Goal: Find specific page/section: Find specific page/section

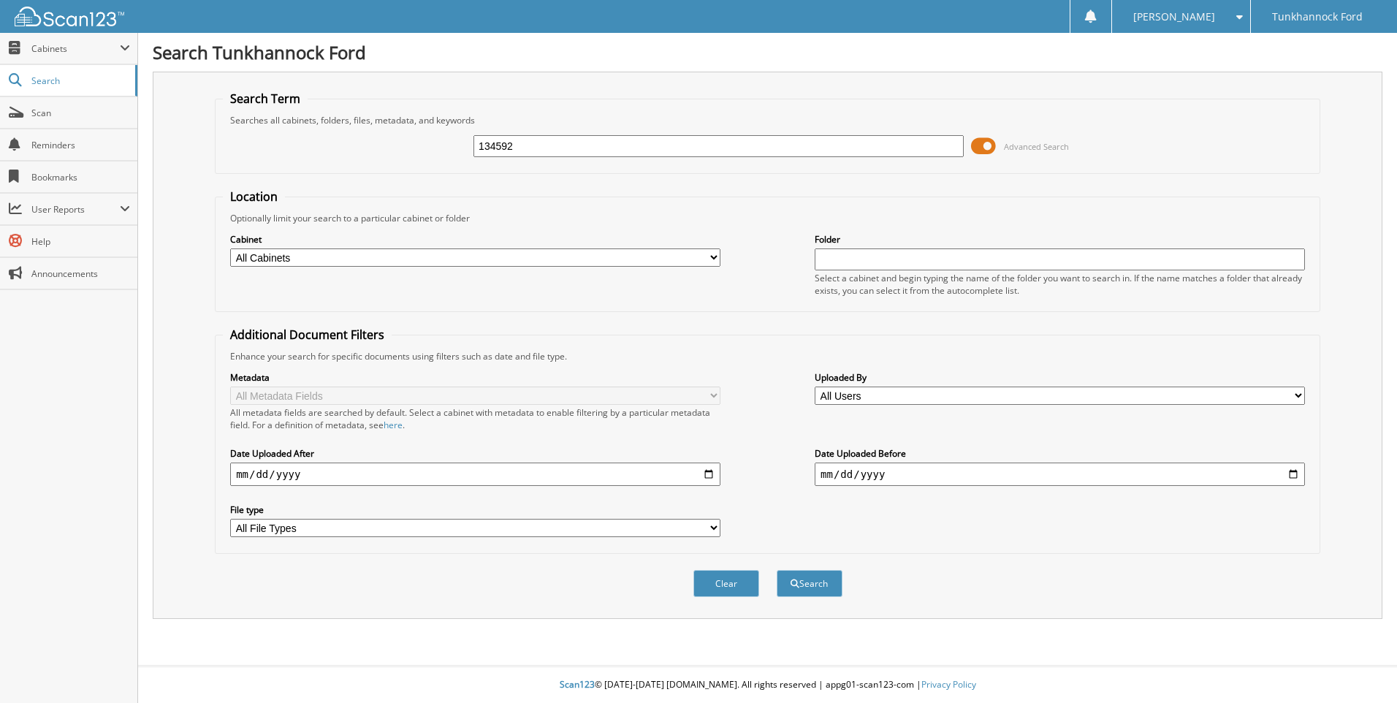
type input "134592"
click at [777, 570] on button "Search" at bounding box center [810, 583] width 66 height 27
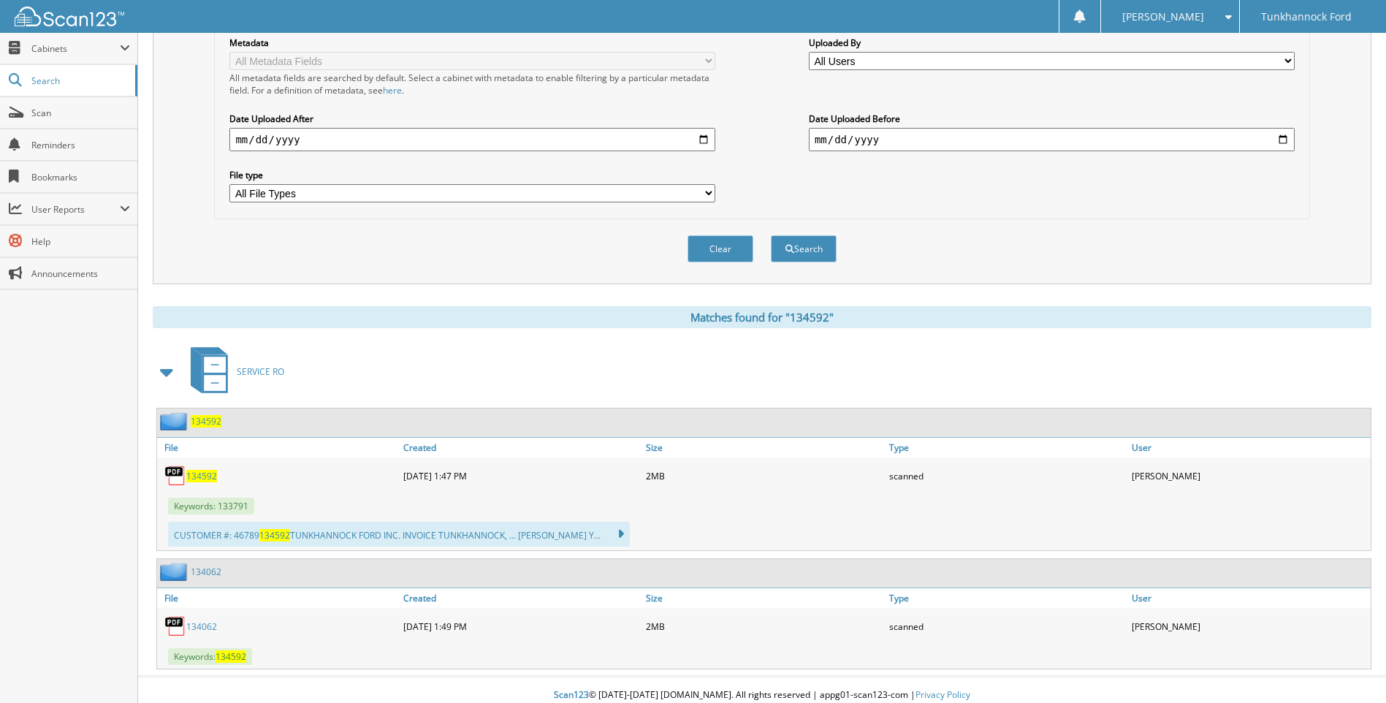
scroll to position [346, 0]
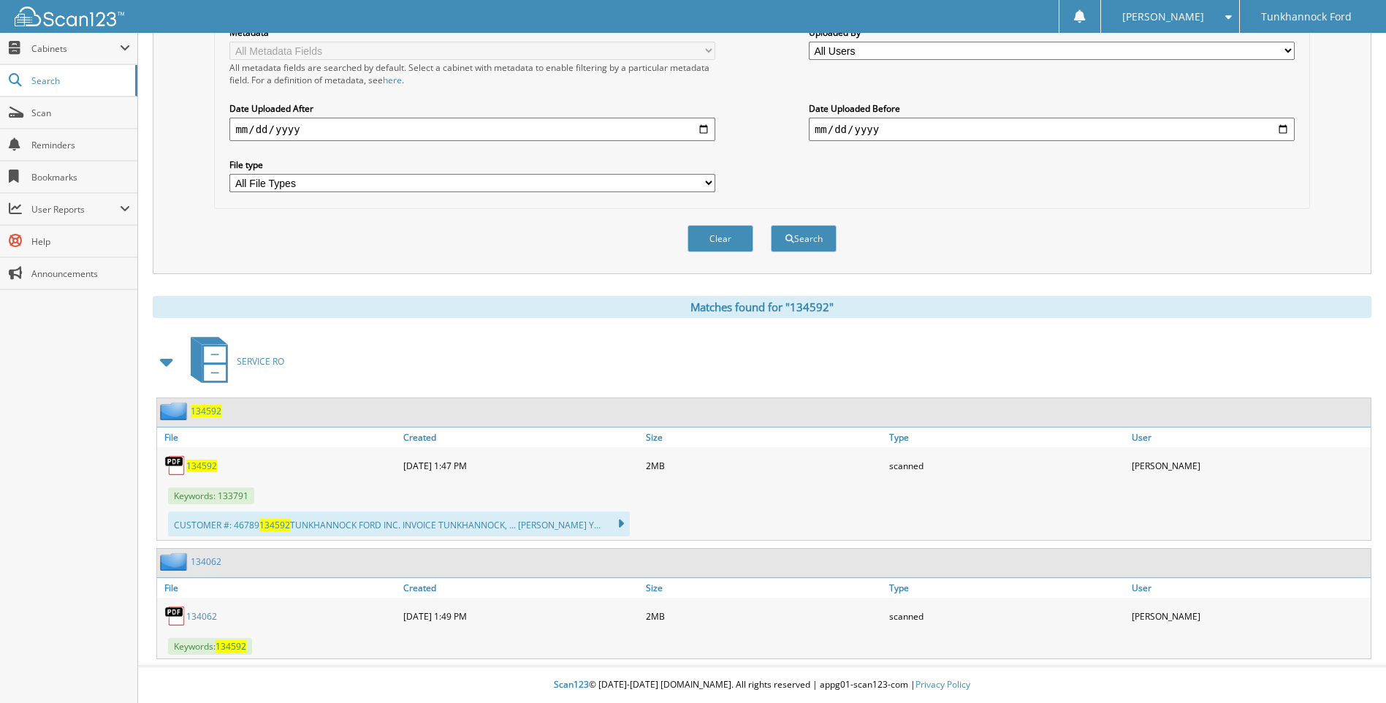
click at [197, 463] on span "134592" at bounding box center [201, 466] width 31 height 12
click at [199, 464] on span "134592" at bounding box center [201, 466] width 31 height 12
click at [199, 465] on span "134592" at bounding box center [201, 466] width 31 height 12
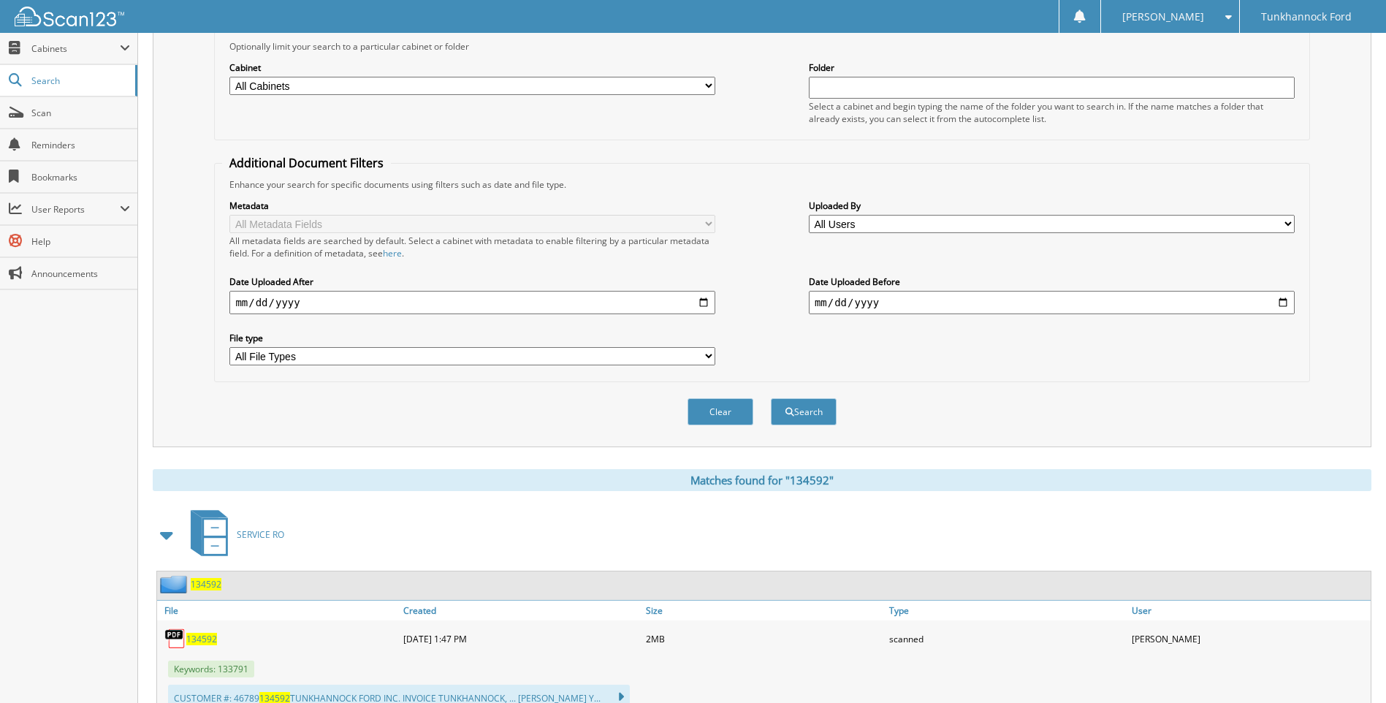
scroll to position [0, 0]
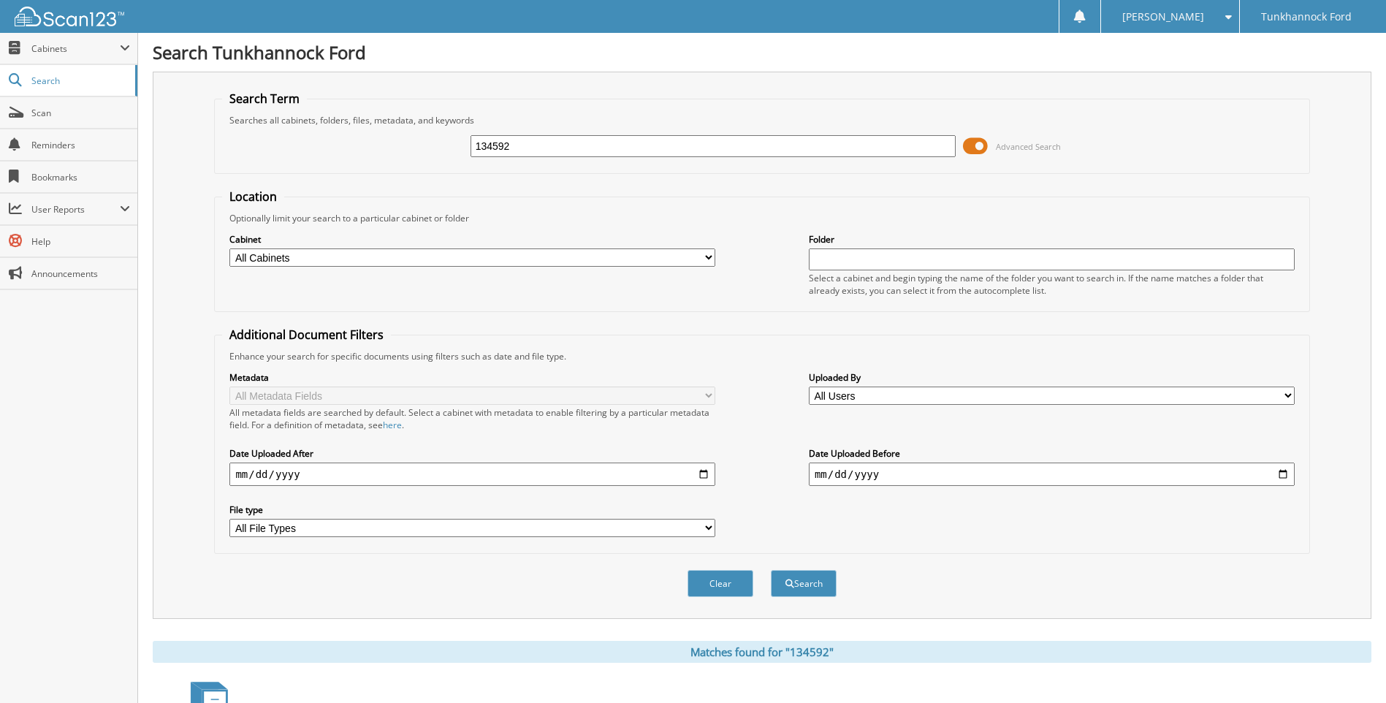
drag, startPoint x: 548, startPoint y: 149, endPoint x: 164, endPoint y: 68, distance: 392.2
click at [170, 69] on div "Search Tunkhannock Ford Search Term Searches all cabinets, folders, files, meta…" at bounding box center [762, 524] width 1248 height 1048
type input "122942"
click at [771, 570] on button "Search" at bounding box center [804, 583] width 66 height 27
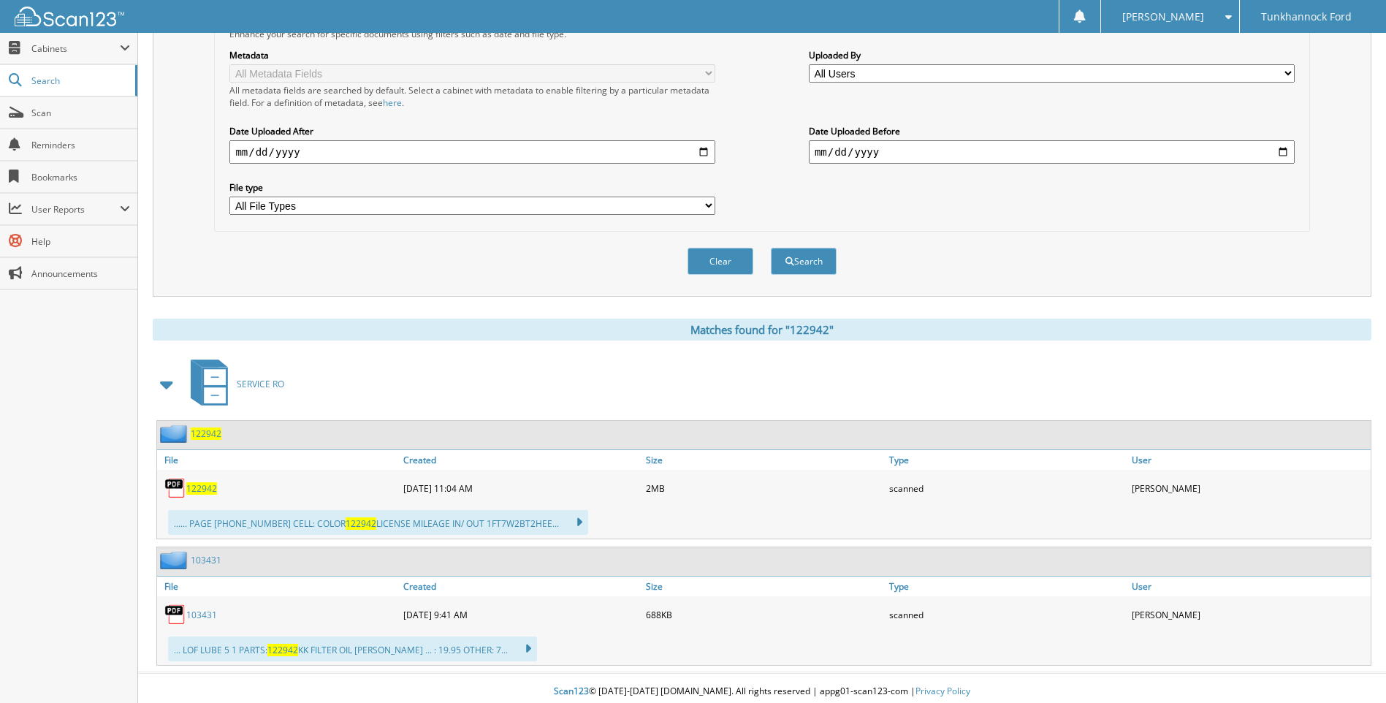
scroll to position [330, 0]
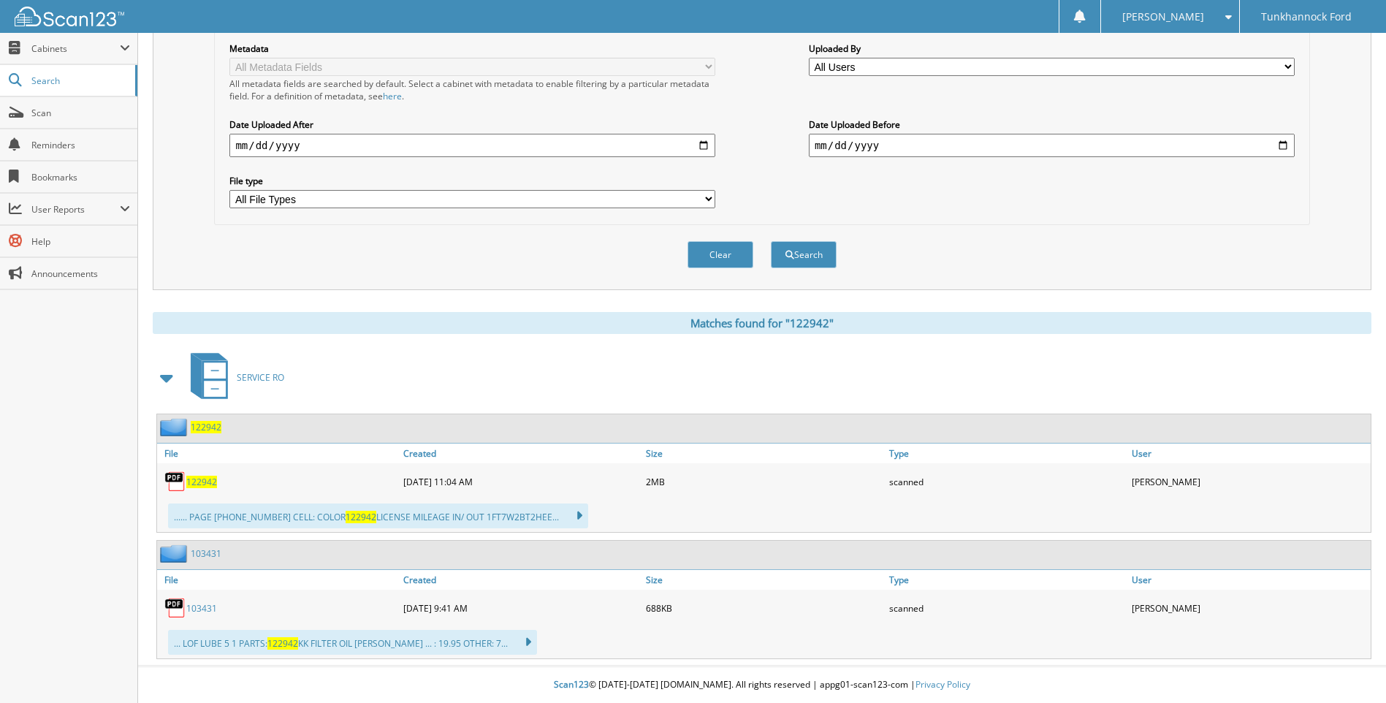
click at [198, 423] on span "122942" at bounding box center [206, 427] width 31 height 12
